Goal: Obtain resource: Download file/media

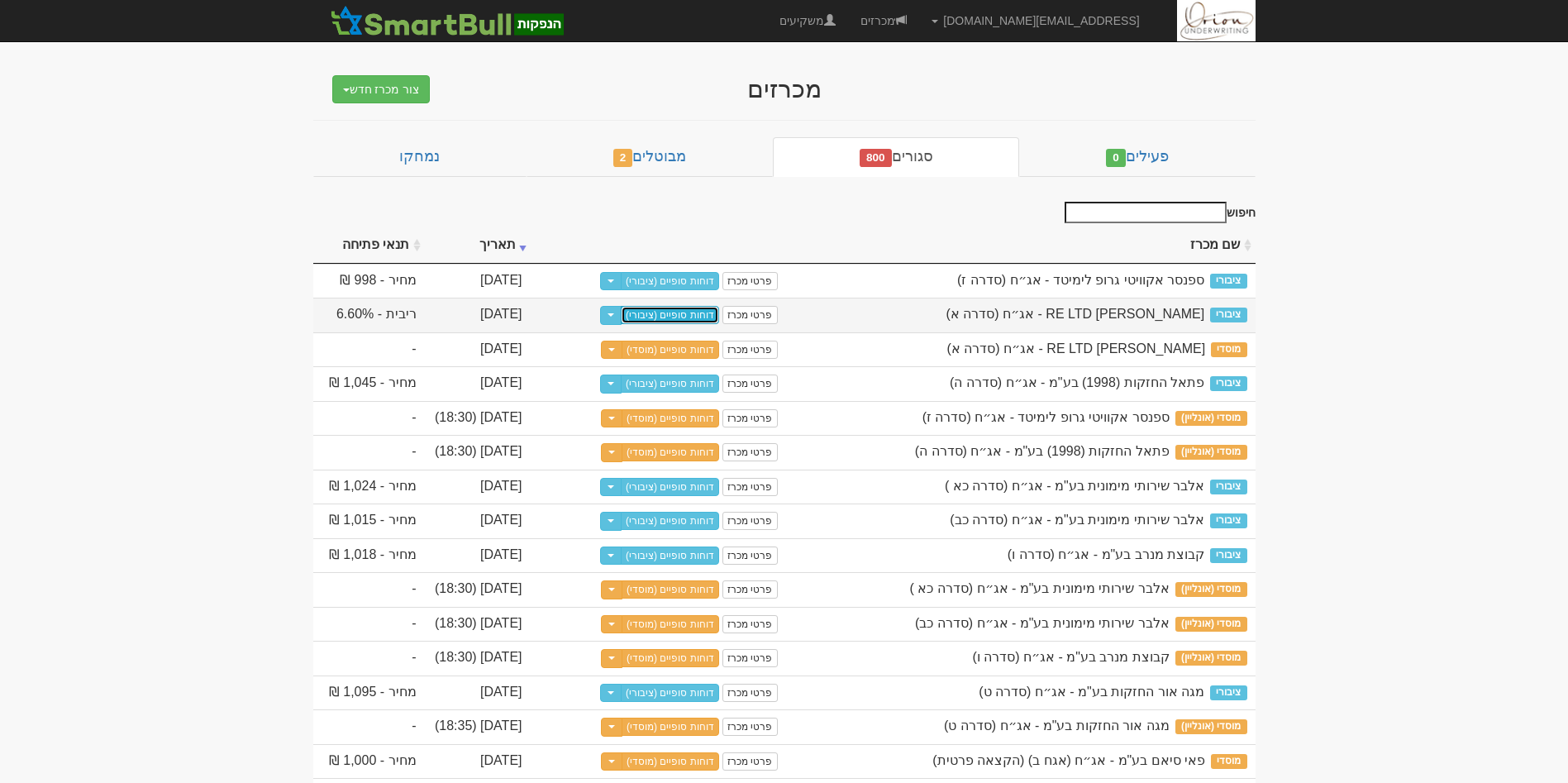
click at [671, 309] on link "דוחות סופיים (ציבורי)" at bounding box center [670, 314] width 98 height 18
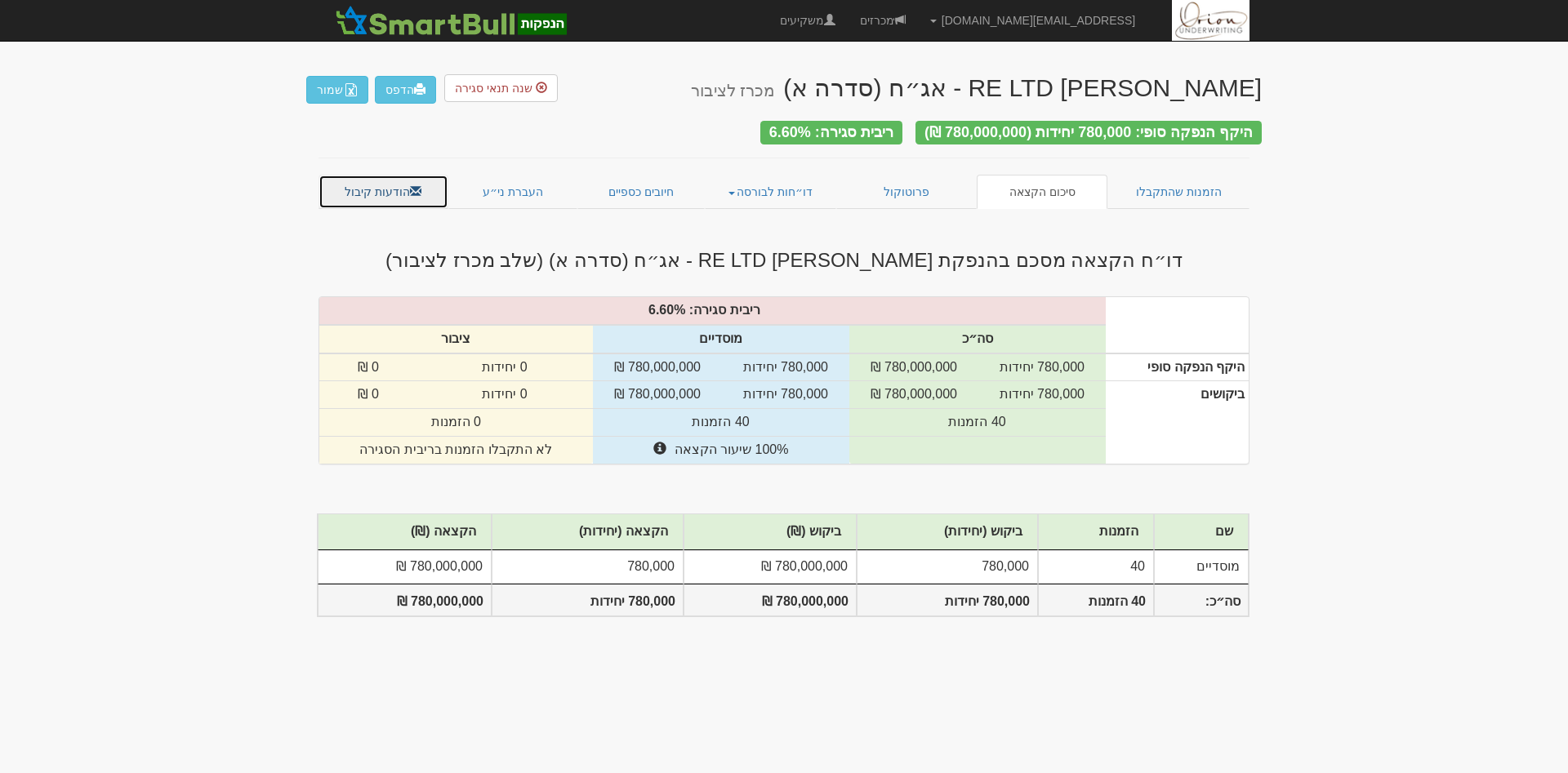
click at [382, 176] on link "הודעות קיבול" at bounding box center [383, 192] width 130 height 34
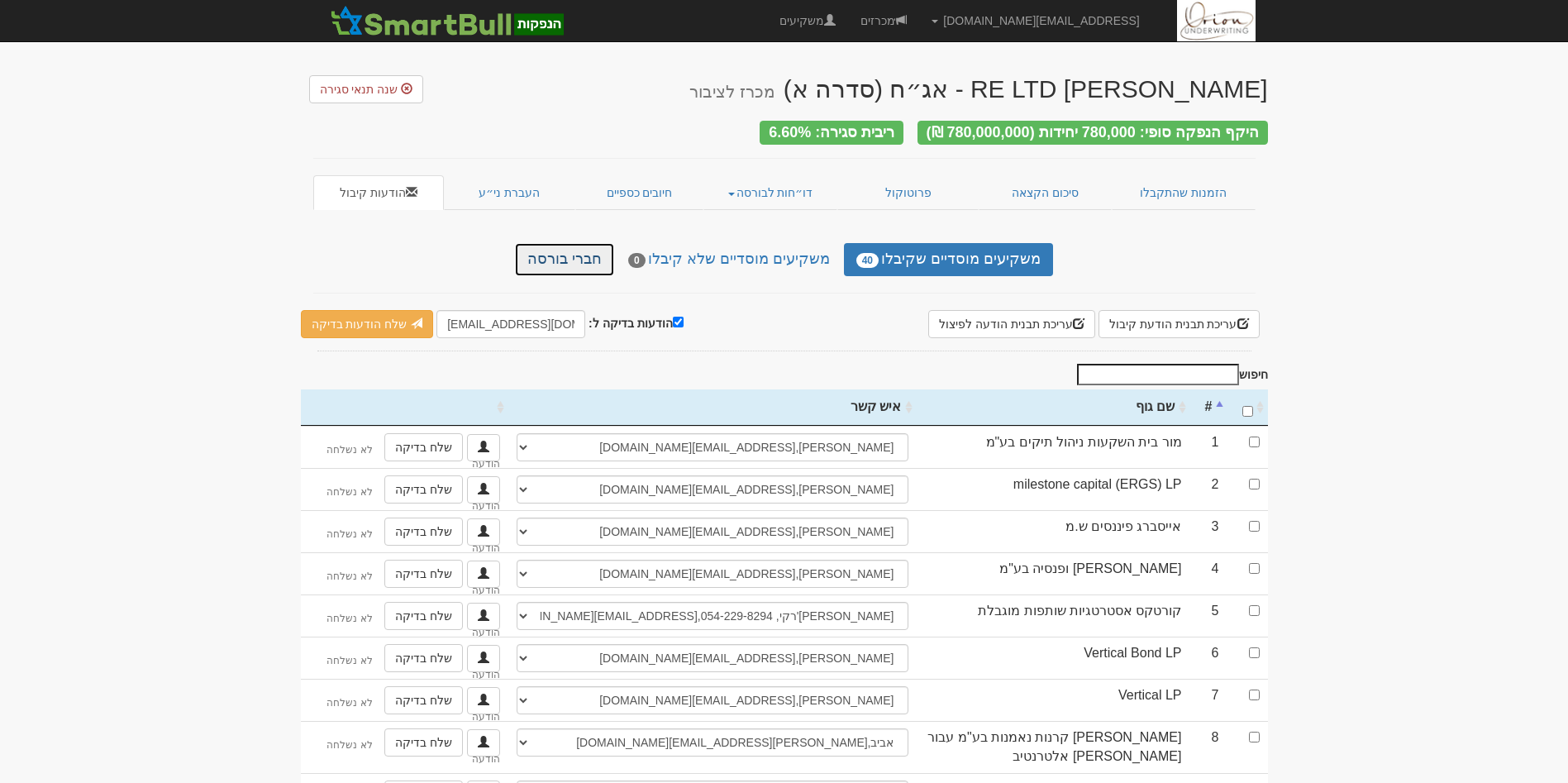
click at [596, 258] on link "חברי בורסה" at bounding box center [565, 259] width 99 height 33
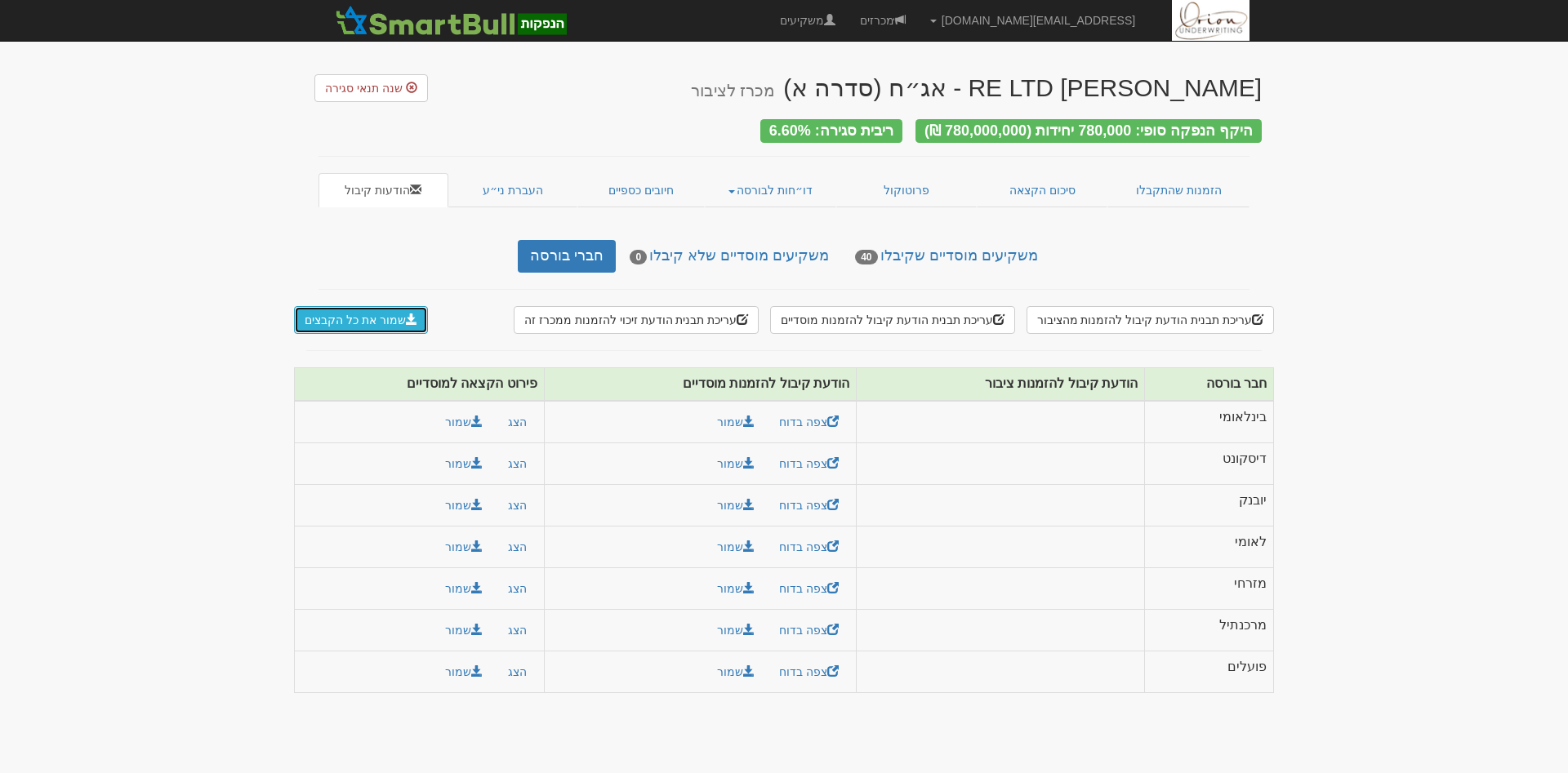
click at [371, 321] on button "שמור את כל הקבצים" at bounding box center [360, 320] width 134 height 28
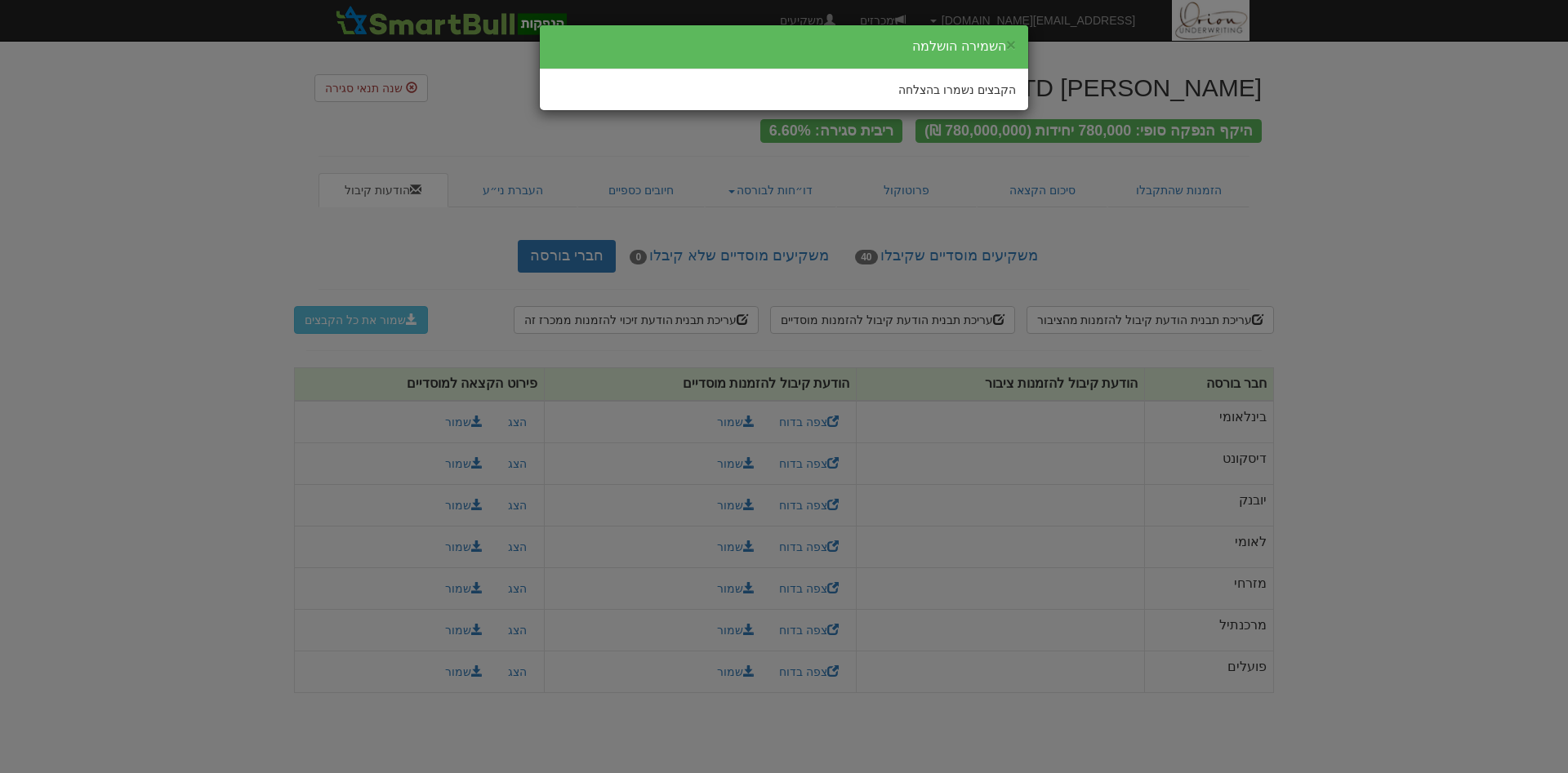
click at [1424, 238] on div "× השמירה הושלמה הקבצים נשמרו בהצלחה" at bounding box center [784, 386] width 1568 height 773
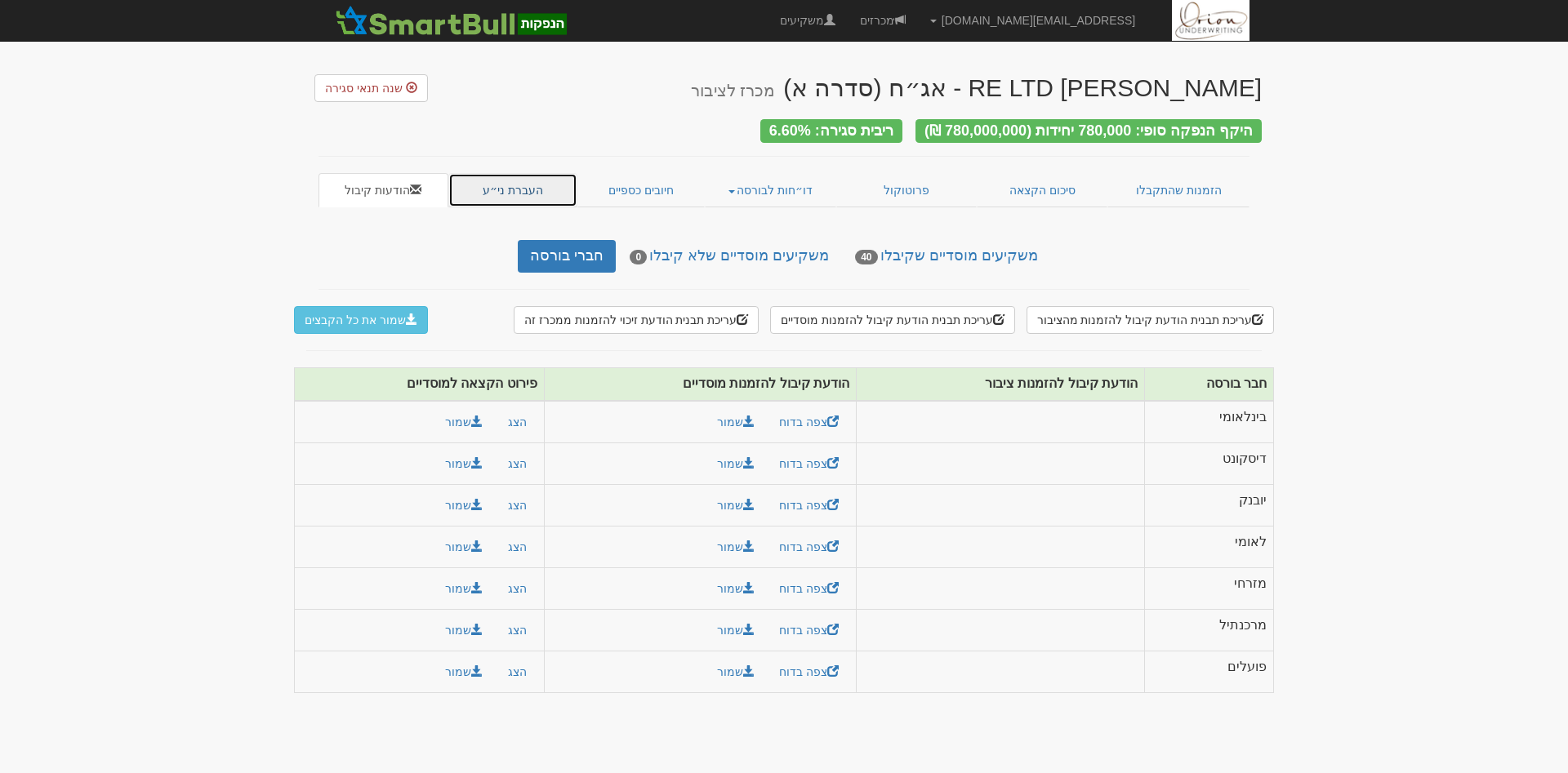
click at [510, 176] on link "העברת ני״ע" at bounding box center [513, 190] width 130 height 34
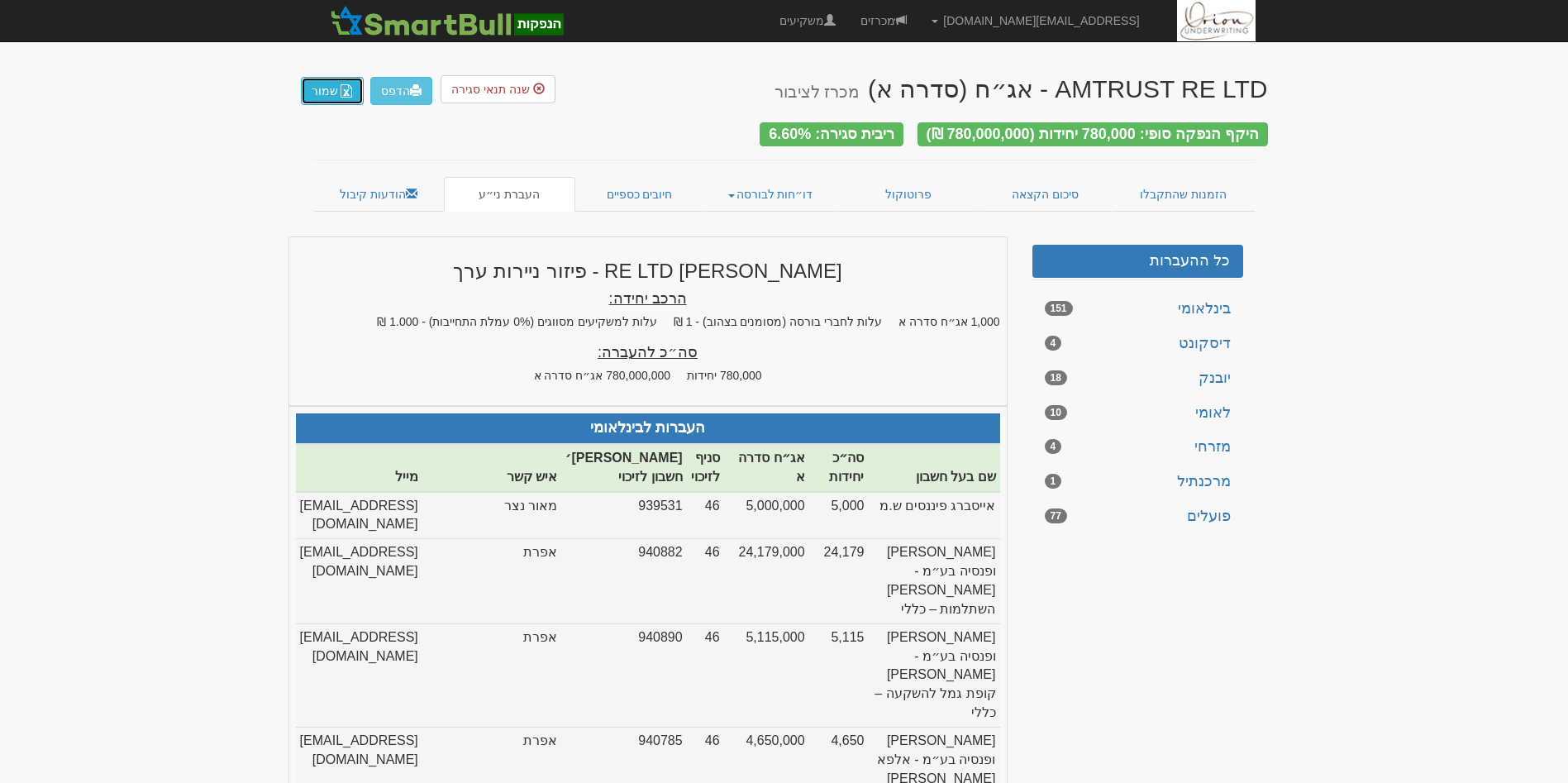
click at [324, 87] on button "שמור" at bounding box center [332, 91] width 63 height 28
click at [616, 195] on link "חיובים כספיים" at bounding box center [641, 194] width 129 height 35
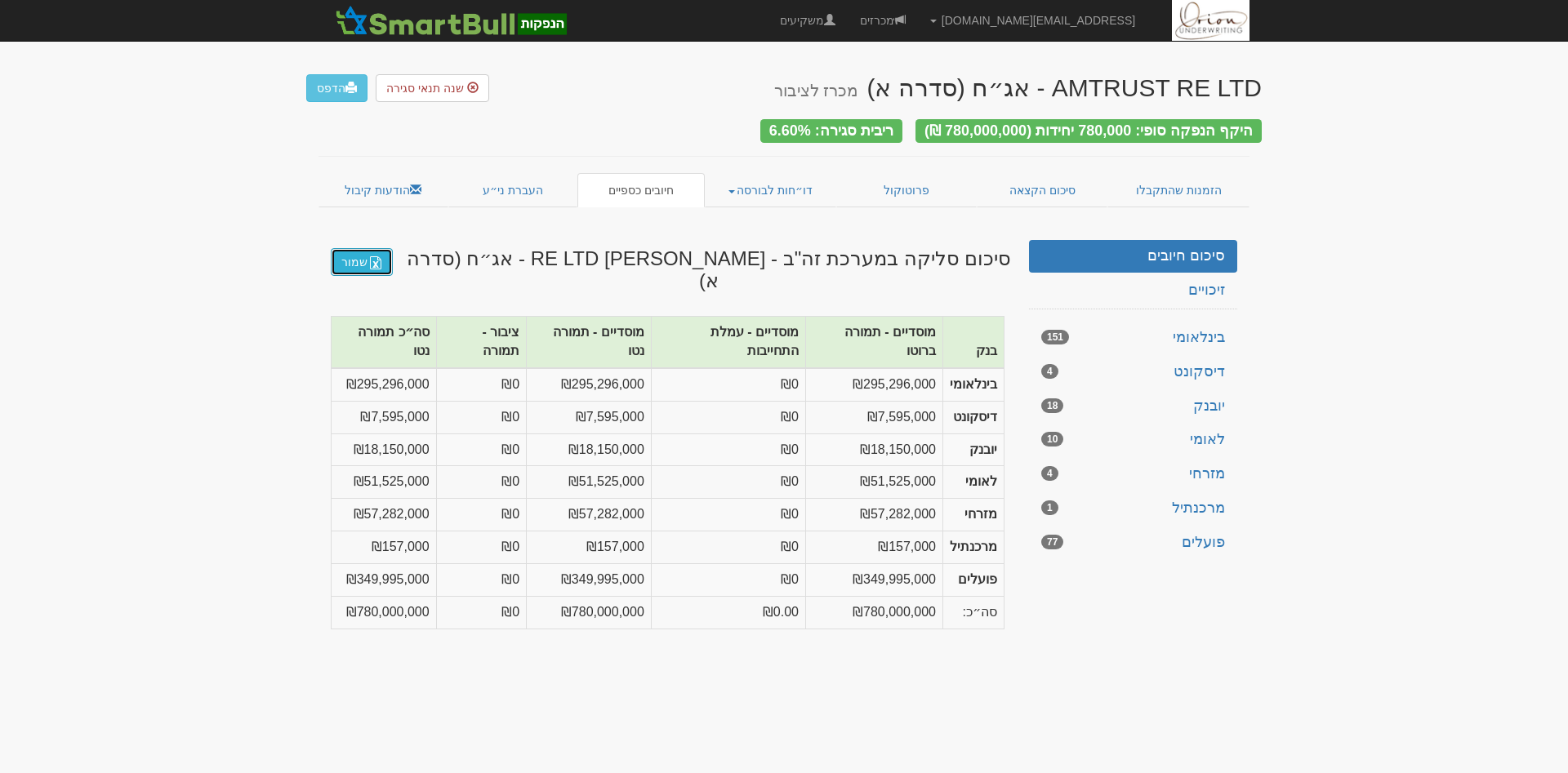
click at [375, 256] on img at bounding box center [375, 263] width 13 height 13
